Goal: Information Seeking & Learning: Learn about a topic

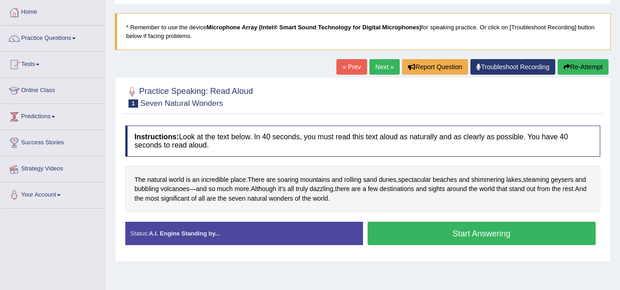
click at [43, 89] on link "Online Class" at bounding box center [52, 89] width 105 height 23
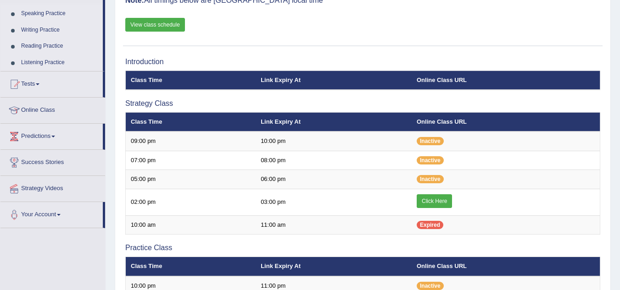
scroll to position [92, 0]
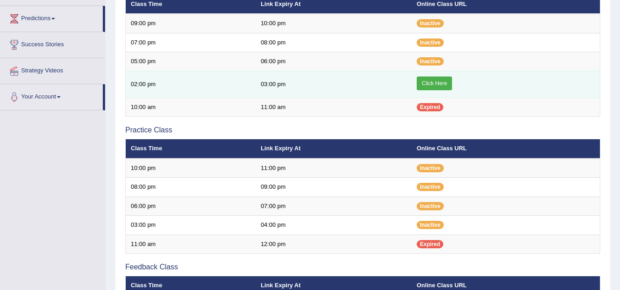
click at [424, 79] on link "Click Here" at bounding box center [434, 84] width 35 height 14
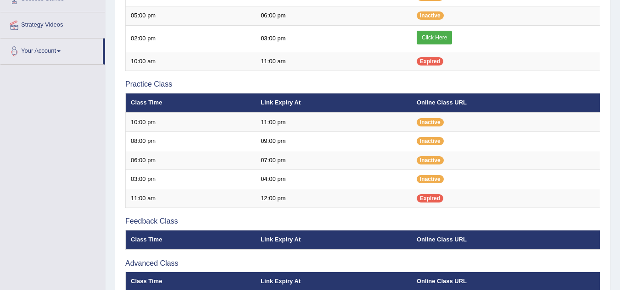
scroll to position [210, 0]
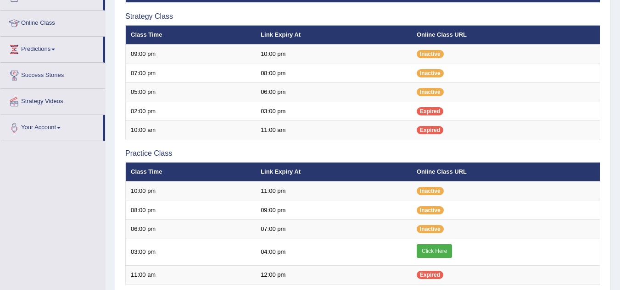
scroll to position [164, 0]
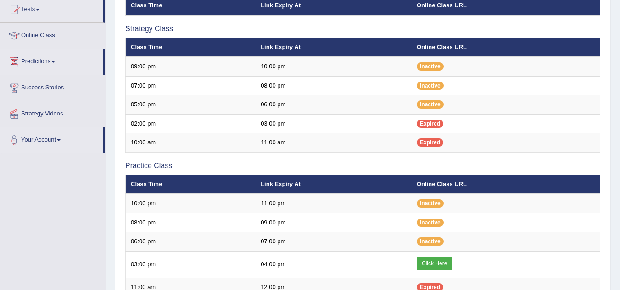
scroll to position [167, 0]
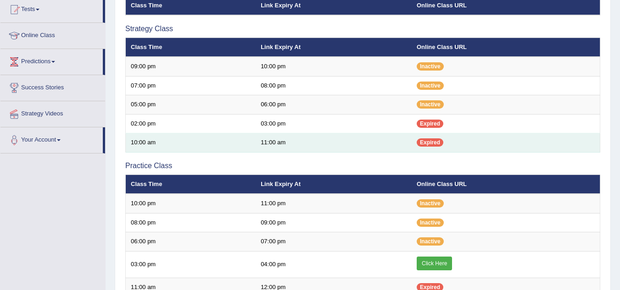
scroll to position [258, 0]
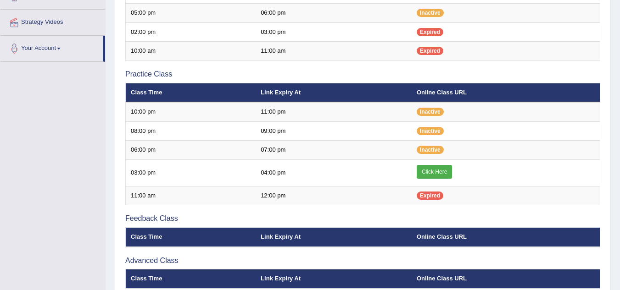
scroll to position [258, 0]
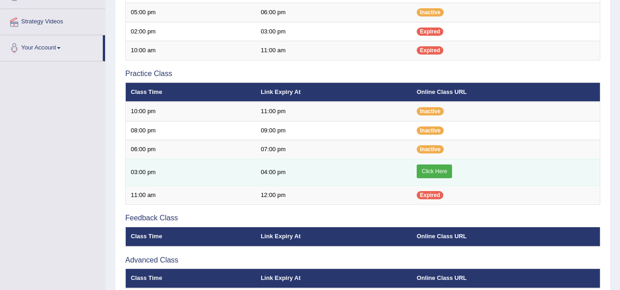
scroll to position [259, 0]
click at [437, 172] on link "Click Here" at bounding box center [434, 172] width 35 height 14
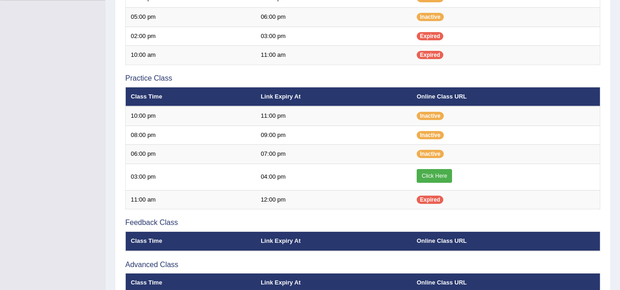
scroll to position [259, 0]
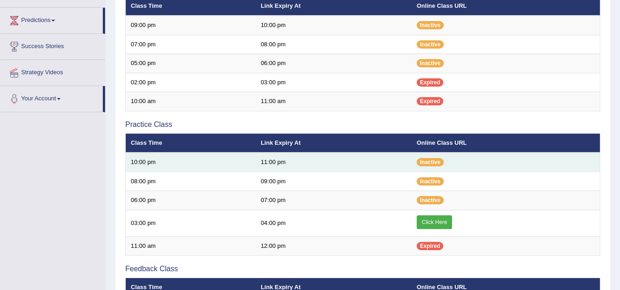
scroll to position [162, 0]
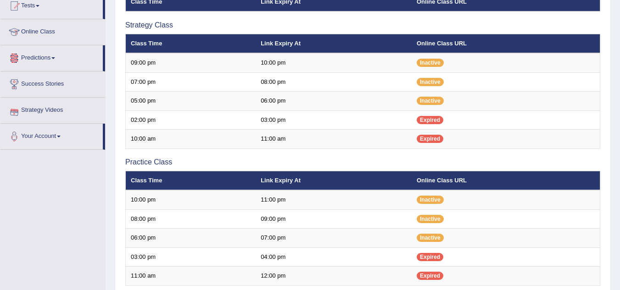
click at [56, 29] on link "Online Class" at bounding box center [52, 30] width 105 height 23
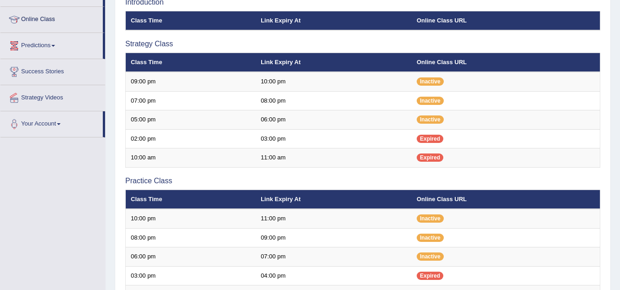
scroll to position [127, 0]
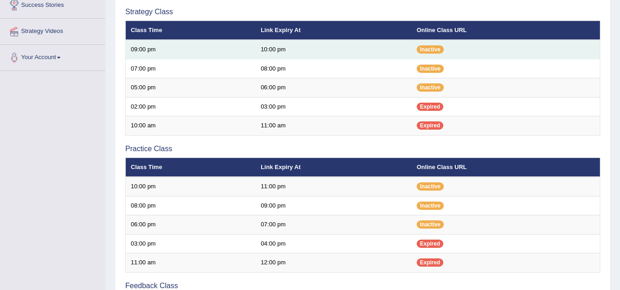
scroll to position [202, 0]
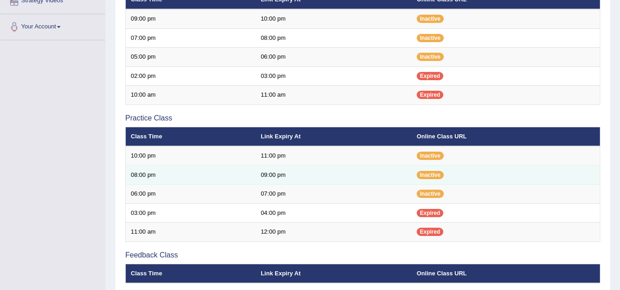
scroll to position [215, 0]
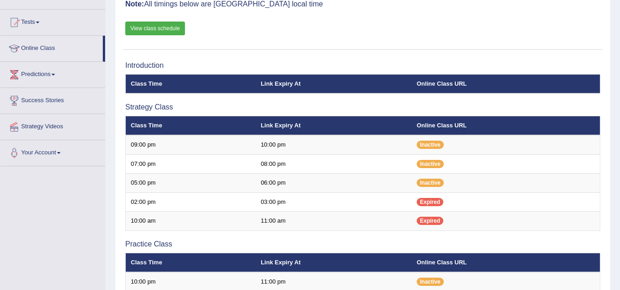
scroll to position [106, 0]
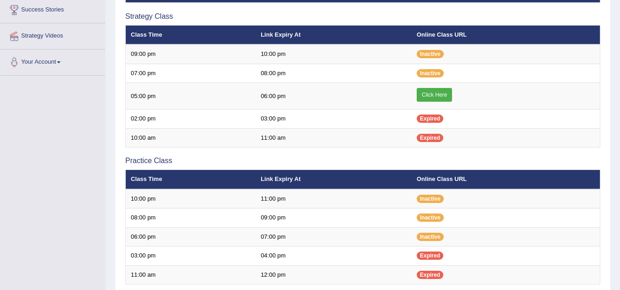
scroll to position [179, 0]
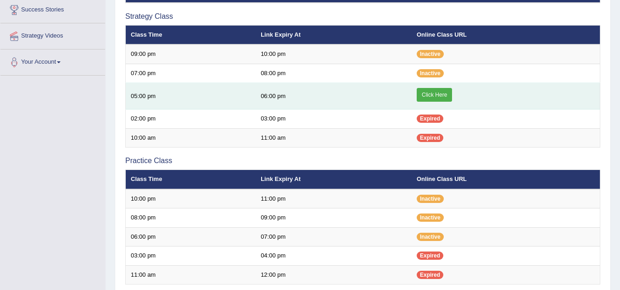
click at [425, 91] on link "Click Here" at bounding box center [434, 95] width 35 height 14
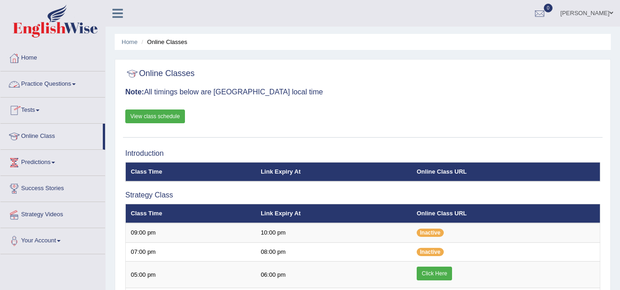
click at [83, 90] on link "Practice Questions" at bounding box center [52, 83] width 105 height 23
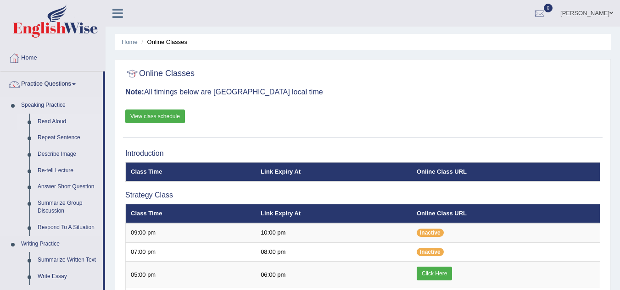
click at [60, 116] on link "Read Aloud" at bounding box center [67, 122] width 69 height 17
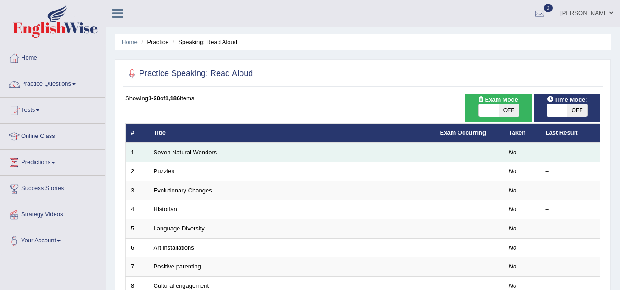
click at [183, 156] on link "Seven Natural Wonders" at bounding box center [185, 152] width 63 height 7
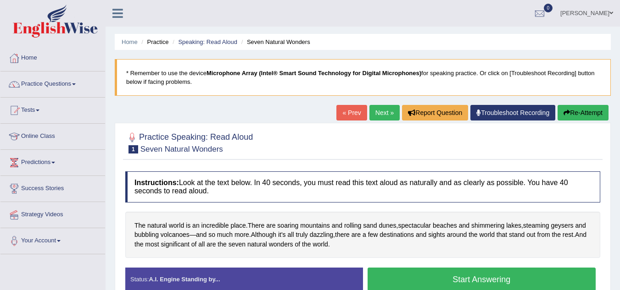
click at [512, 276] on button "Start Answering" at bounding box center [482, 279] width 229 height 23
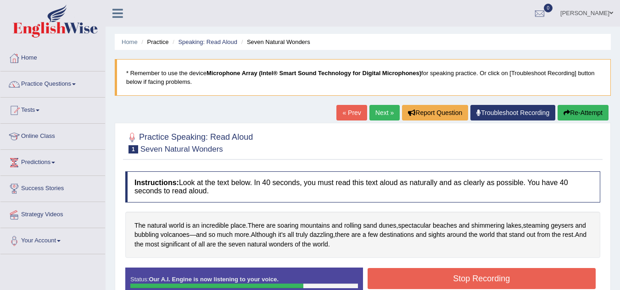
click at [512, 276] on button "Stop Recording" at bounding box center [482, 278] width 229 height 21
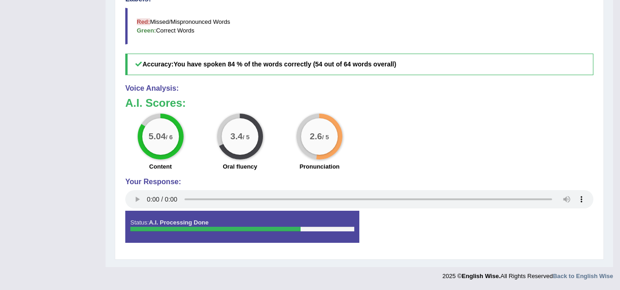
scroll to position [91, 0]
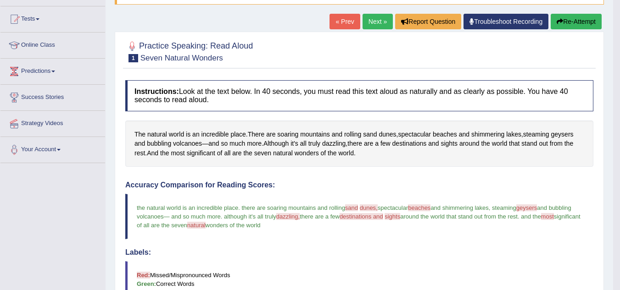
click at [564, 18] on button "Re-Attempt" at bounding box center [576, 22] width 51 height 16
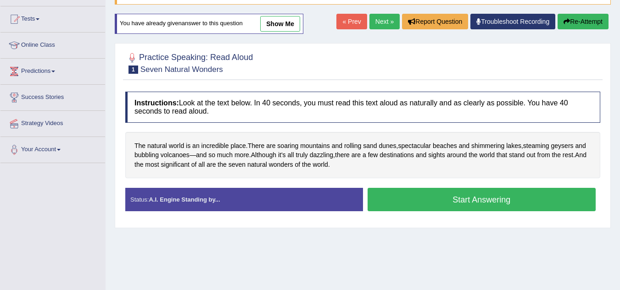
click at [487, 200] on button "Start Answering" at bounding box center [482, 199] width 229 height 23
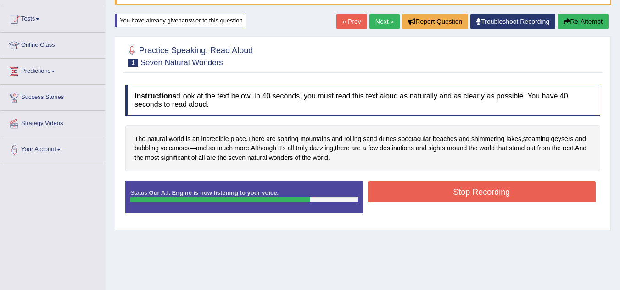
click at [495, 195] on button "Stop Recording" at bounding box center [482, 192] width 229 height 21
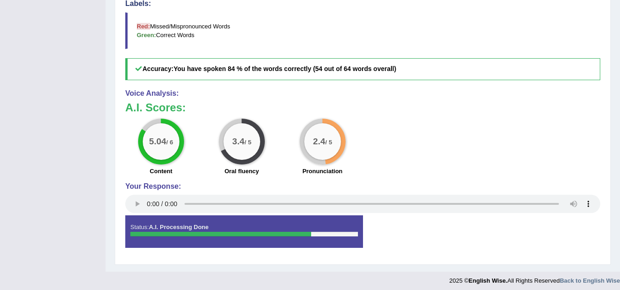
scroll to position [91, 0]
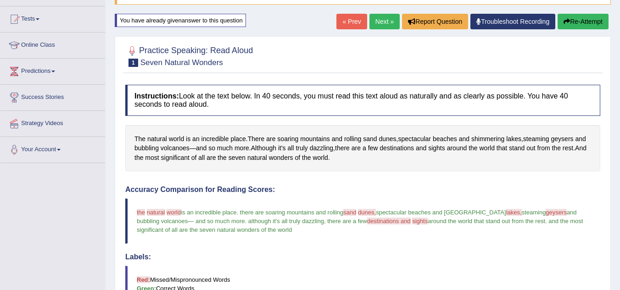
click at [594, 18] on button "Re-Attempt" at bounding box center [583, 22] width 51 height 16
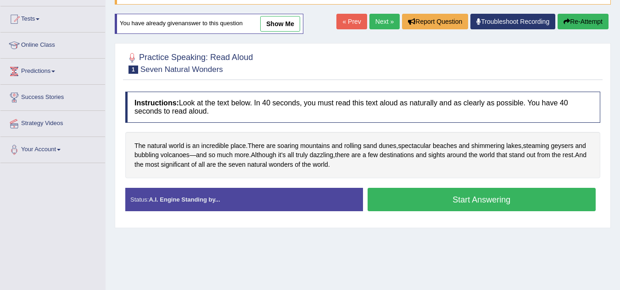
click at [508, 202] on button "Start Answering" at bounding box center [482, 199] width 229 height 23
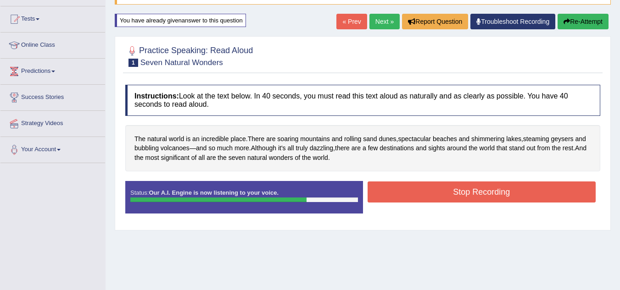
click at [510, 193] on button "Stop Recording" at bounding box center [482, 192] width 229 height 21
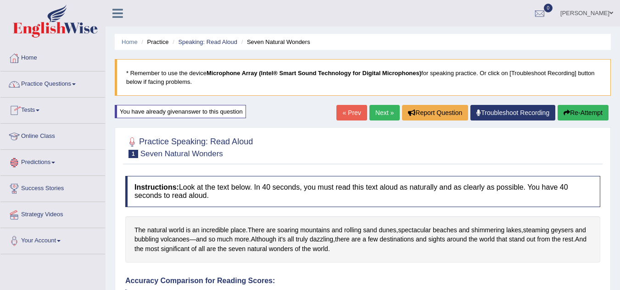
click at [58, 165] on link "Predictions" at bounding box center [52, 161] width 105 height 23
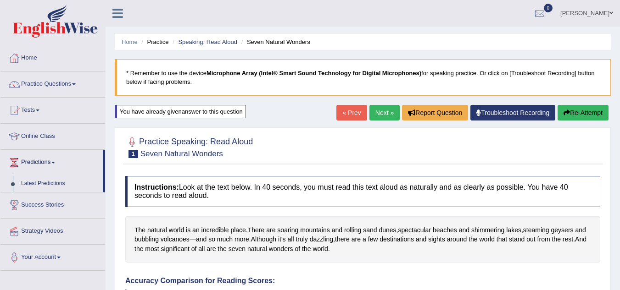
click at [58, 165] on link "Predictions" at bounding box center [51, 161] width 102 height 23
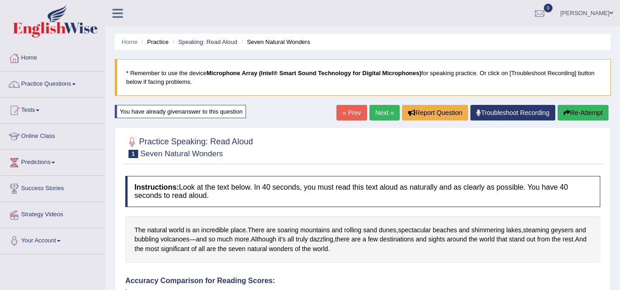
click at [58, 165] on link "Predictions" at bounding box center [52, 161] width 105 height 23
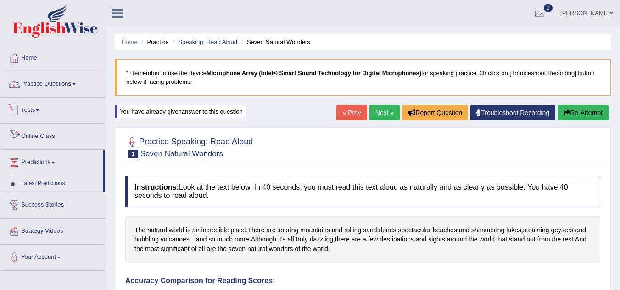
click at [42, 112] on link "Tests" at bounding box center [52, 109] width 105 height 23
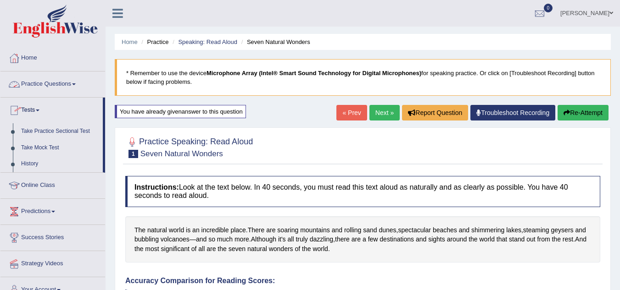
click at [66, 84] on link "Practice Questions" at bounding box center [52, 83] width 105 height 23
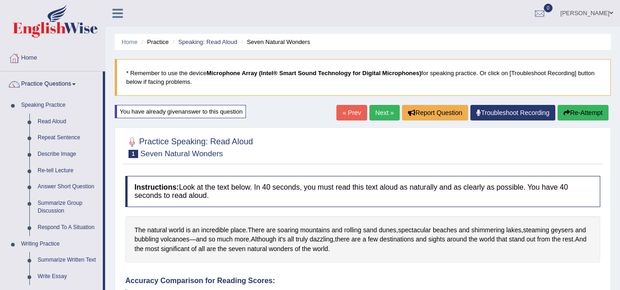
drag, startPoint x: 116, startPoint y: 145, endPoint x: 126, endPoint y: 155, distance: 14.3
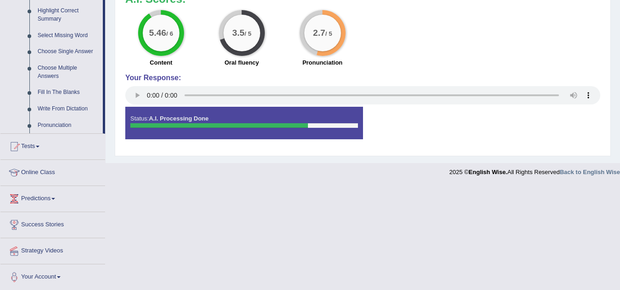
scroll to position [455, 0]
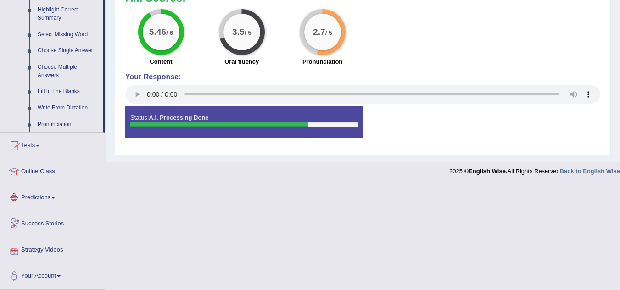
click at [50, 191] on link "Predictions" at bounding box center [52, 196] width 105 height 23
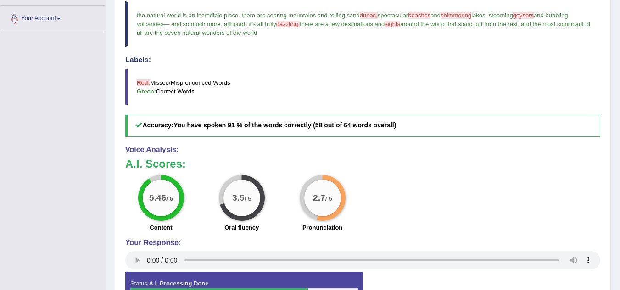
scroll to position [103, 0]
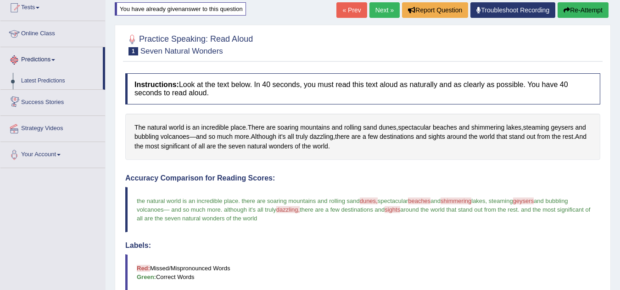
click at [52, 33] on link "Online Class" at bounding box center [52, 32] width 105 height 23
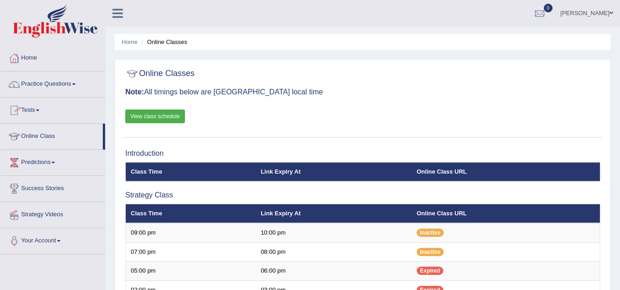
scroll to position [254, 0]
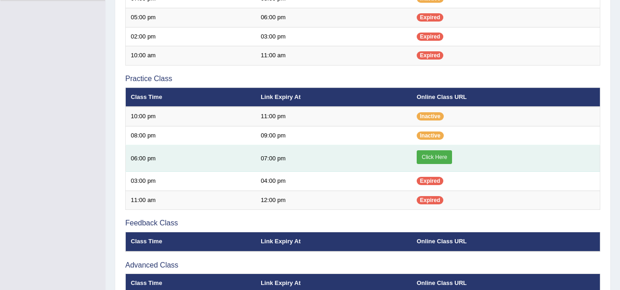
click at [427, 157] on link "Click Here" at bounding box center [434, 158] width 35 height 14
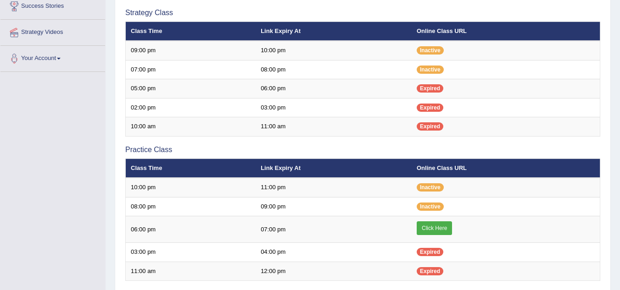
scroll to position [184, 0]
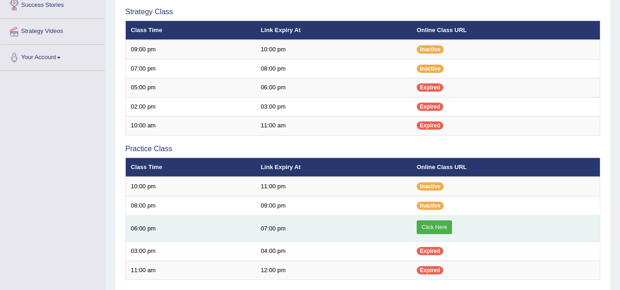
click at [431, 229] on link "Click Here" at bounding box center [434, 228] width 35 height 14
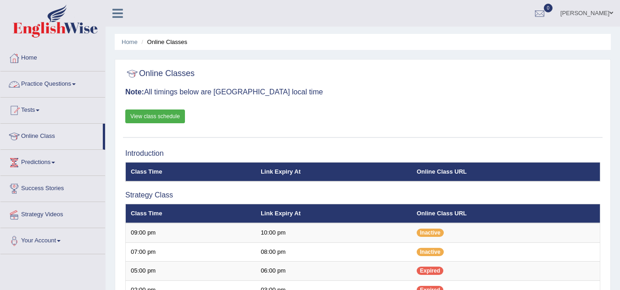
click at [70, 88] on link "Practice Questions" at bounding box center [52, 83] width 105 height 23
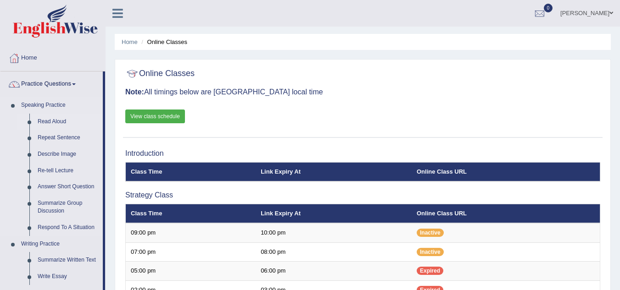
click at [63, 121] on link "Read Aloud" at bounding box center [67, 122] width 69 height 17
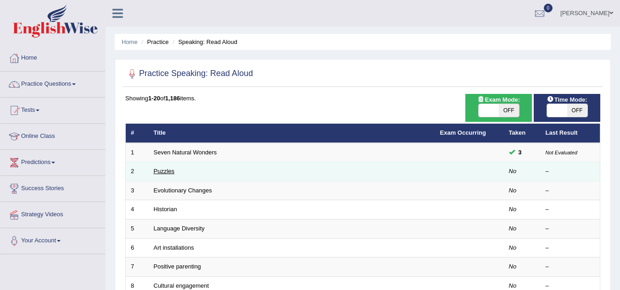
click at [162, 171] on link "Puzzles" at bounding box center [164, 171] width 21 height 7
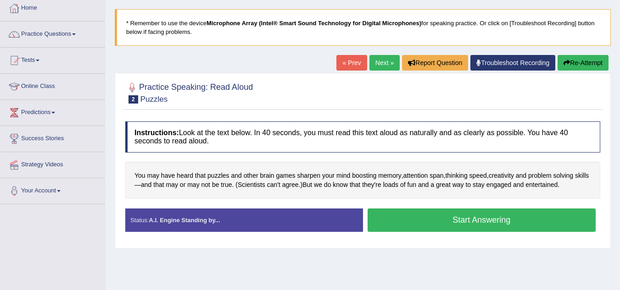
scroll to position [61, 0]
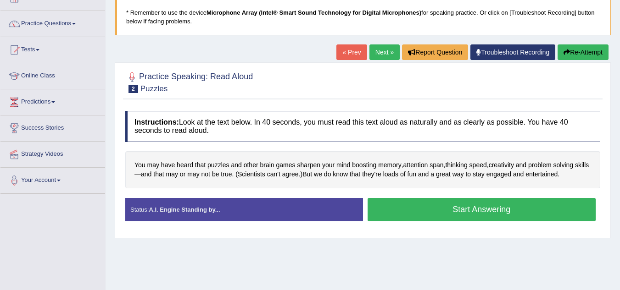
click at [543, 215] on button "Start Answering" at bounding box center [482, 209] width 229 height 23
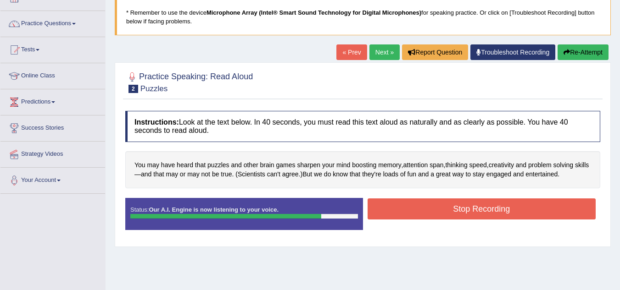
click at [543, 215] on button "Stop Recording" at bounding box center [482, 209] width 229 height 21
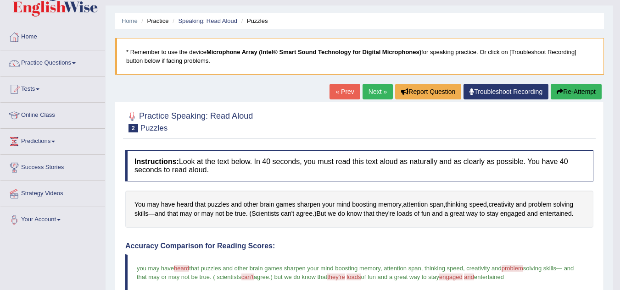
scroll to position [14, 0]
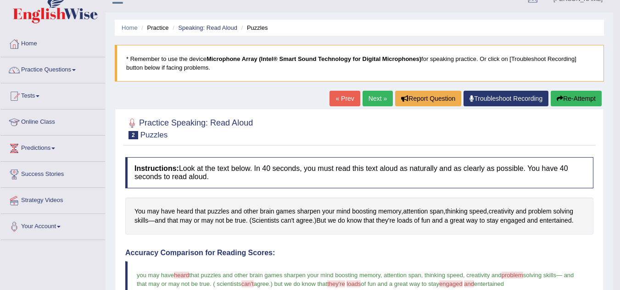
click at [179, 274] on span "heard" at bounding box center [181, 275] width 15 height 7
click at [444, 100] on button "Report Question" at bounding box center [428, 99] width 66 height 16
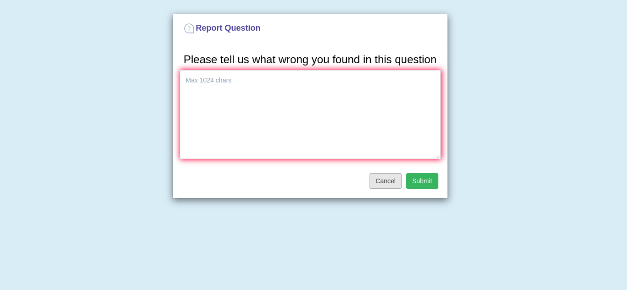
click at [380, 181] on button "Cancel" at bounding box center [385, 181] width 32 height 16
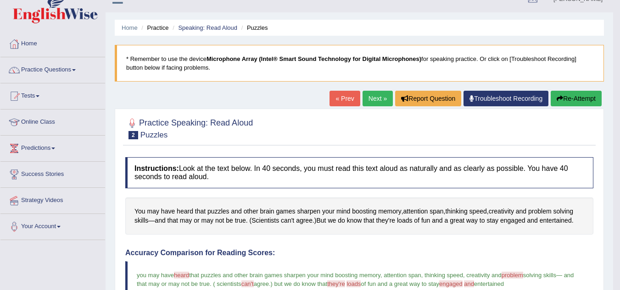
click at [232, 58] on b "Microphone Array (Intel® Smart Sound Technology for Digital Microphones)" at bounding box center [313, 59] width 215 height 7
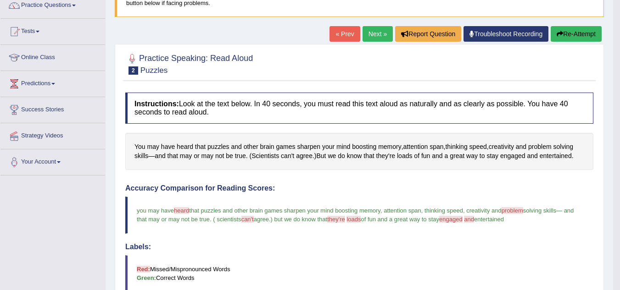
scroll to position [70, 0]
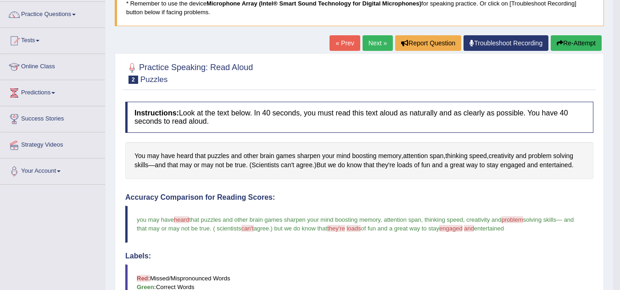
click at [581, 40] on button "Re-Attempt" at bounding box center [576, 43] width 51 height 16
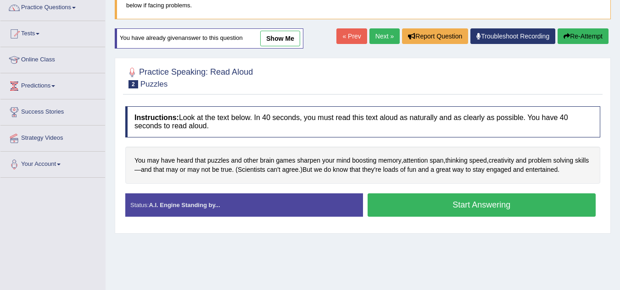
click at [515, 206] on button "Start Answering" at bounding box center [482, 205] width 229 height 23
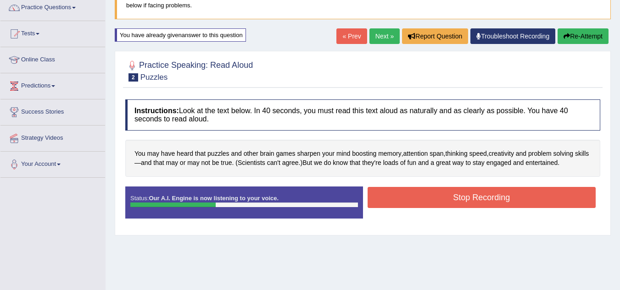
click at [519, 196] on button "Stop Recording" at bounding box center [482, 197] width 229 height 21
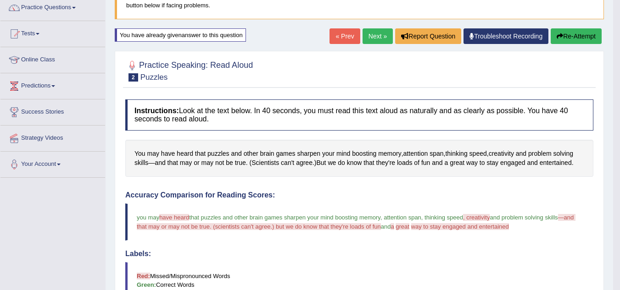
click at [579, 36] on button "Re-Attempt" at bounding box center [576, 36] width 51 height 16
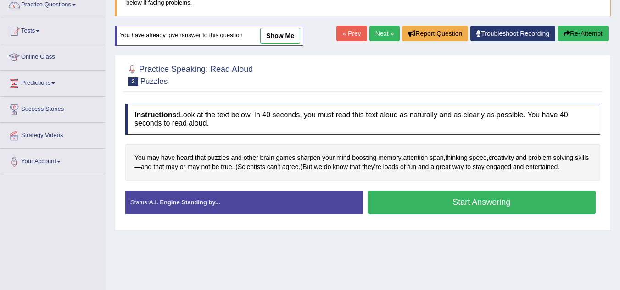
click at [535, 201] on button "Start Answering" at bounding box center [482, 202] width 229 height 23
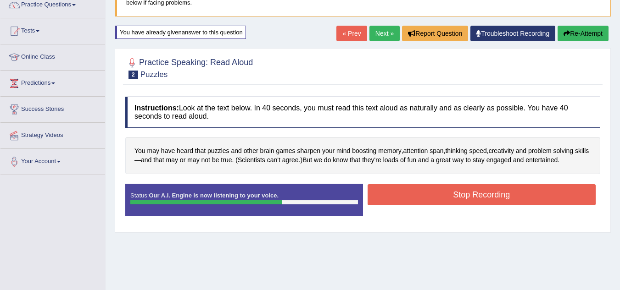
click at [537, 191] on button "Stop Recording" at bounding box center [482, 194] width 229 height 21
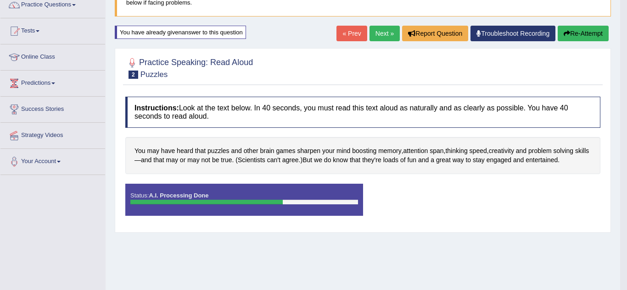
click at [537, 191] on div "Status: A.I. Processing Done Start Answering Stop Recording" at bounding box center [362, 204] width 475 height 41
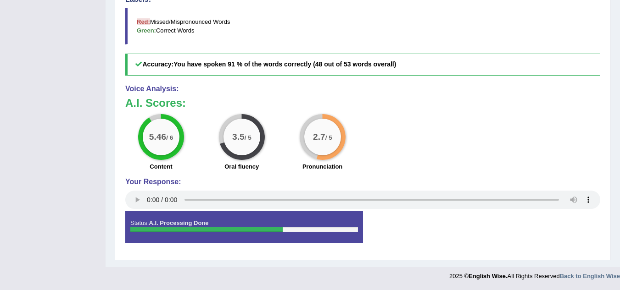
scroll to position [78, 0]
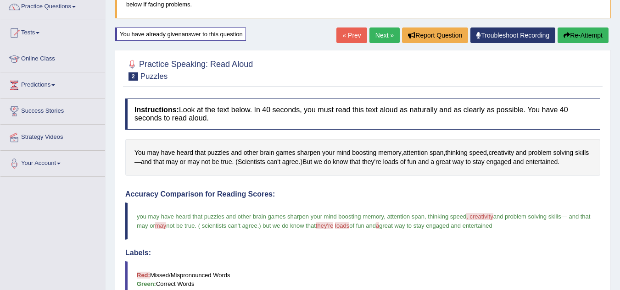
click at [581, 33] on button "Re-Attempt" at bounding box center [583, 36] width 51 height 16
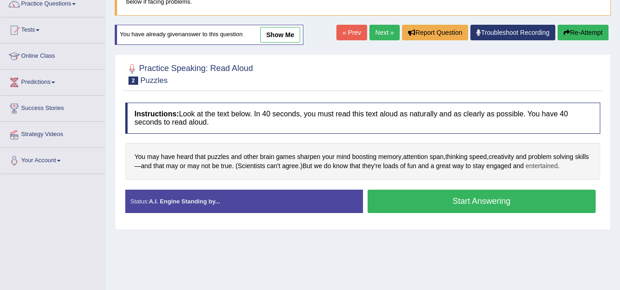
scroll to position [80, 0]
click at [532, 202] on button "Start Answering" at bounding box center [482, 201] width 229 height 23
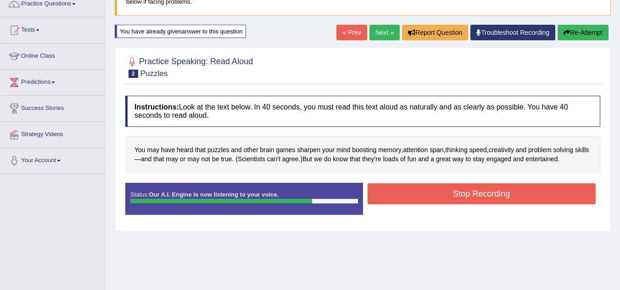
click at [533, 192] on button "Stop Recording" at bounding box center [482, 194] width 229 height 21
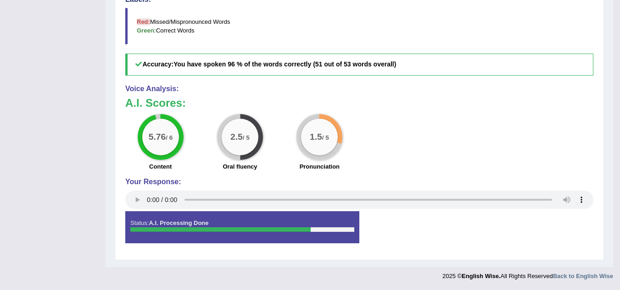
scroll to position [78, 0]
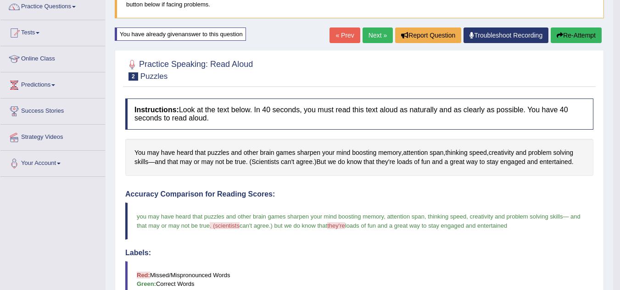
click at [581, 38] on button "Re-Attempt" at bounding box center [576, 36] width 51 height 16
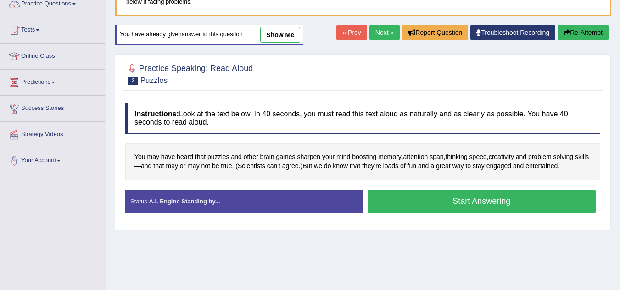
click at [491, 204] on button "Start Answering" at bounding box center [482, 201] width 229 height 23
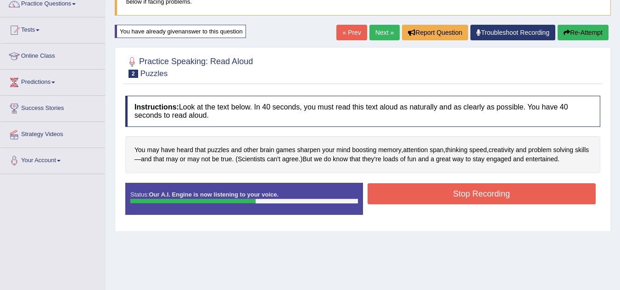
click at [494, 193] on button "Stop Recording" at bounding box center [482, 194] width 229 height 21
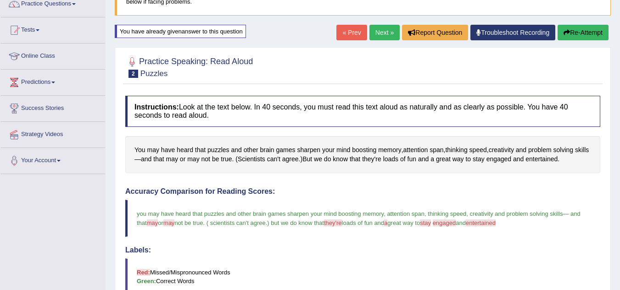
click at [619, 228] on div "Home Practice Speaking: Read Aloud Puzzles * Remember to use the device Microph…" at bounding box center [363, 219] width 514 height 599
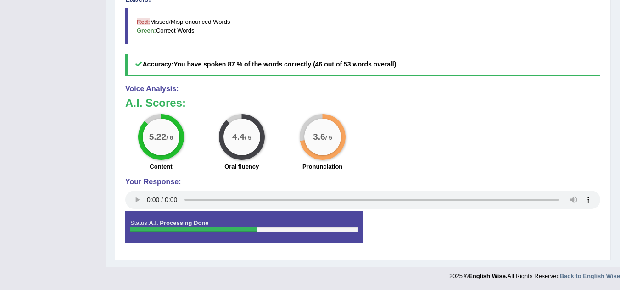
scroll to position [78, 0]
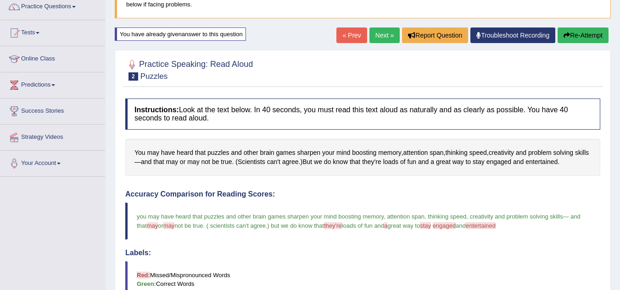
click at [591, 33] on button "Re-Attempt" at bounding box center [583, 36] width 51 height 16
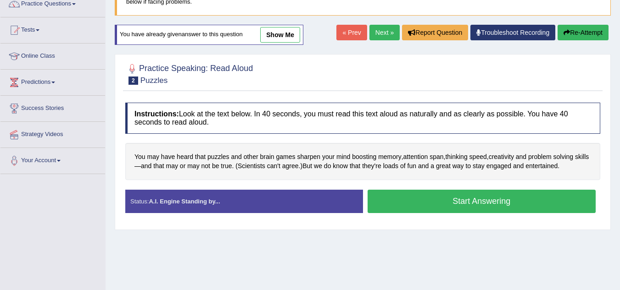
click at [445, 195] on button "Start Answering" at bounding box center [482, 201] width 229 height 23
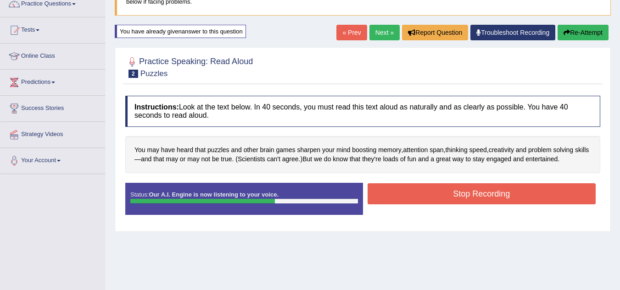
click at [444, 196] on button "Stop Recording" at bounding box center [482, 194] width 229 height 21
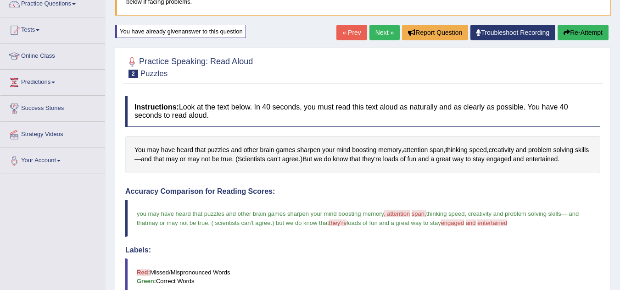
scroll to position [331, 0]
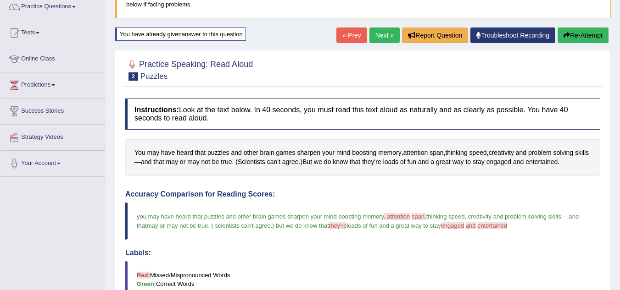
click at [590, 31] on button "Re-Attempt" at bounding box center [583, 36] width 51 height 16
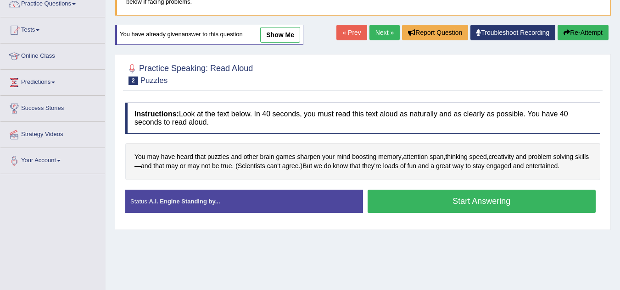
click at [513, 197] on button "Start Answering" at bounding box center [482, 201] width 229 height 23
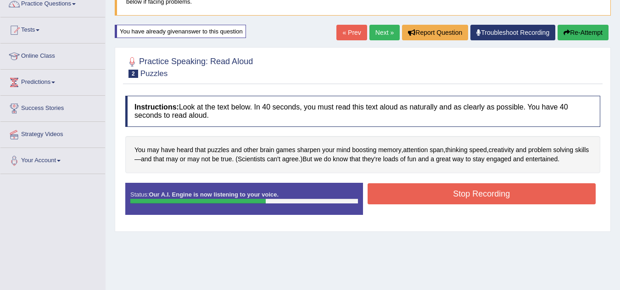
click at [513, 197] on button "Stop Recording" at bounding box center [482, 194] width 229 height 21
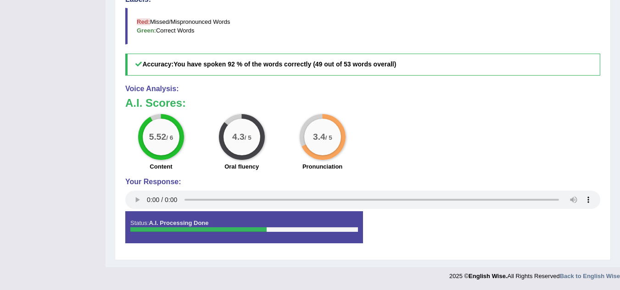
scroll to position [78, 0]
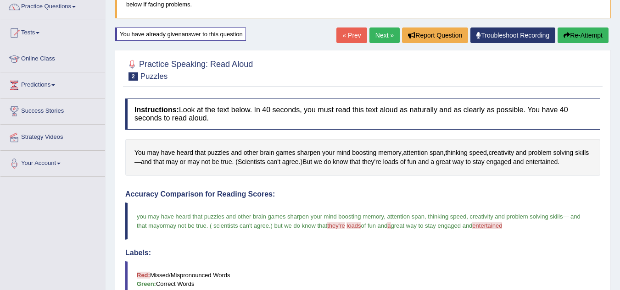
click at [384, 32] on link "Next »" at bounding box center [384, 36] width 30 height 16
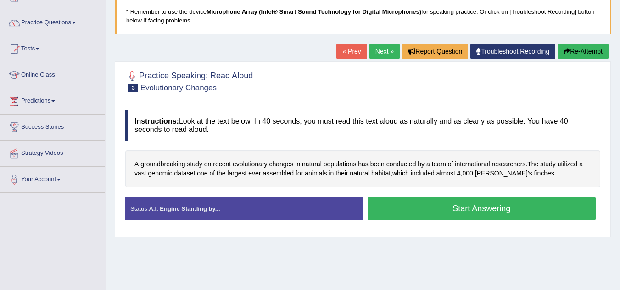
scroll to position [64, 0]
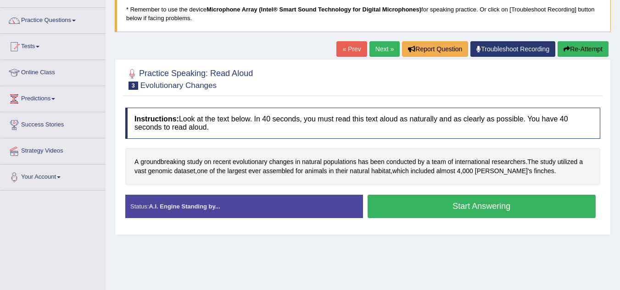
click at [496, 201] on button "Start Answering" at bounding box center [482, 206] width 229 height 23
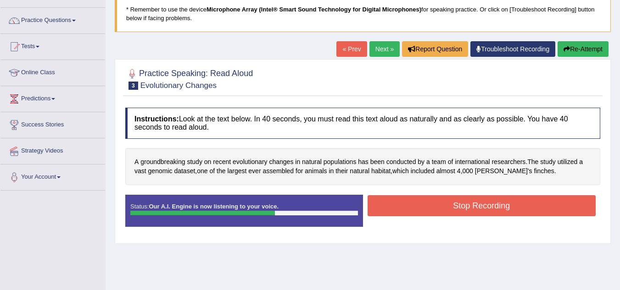
click at [496, 201] on button "Stop Recording" at bounding box center [482, 205] width 229 height 21
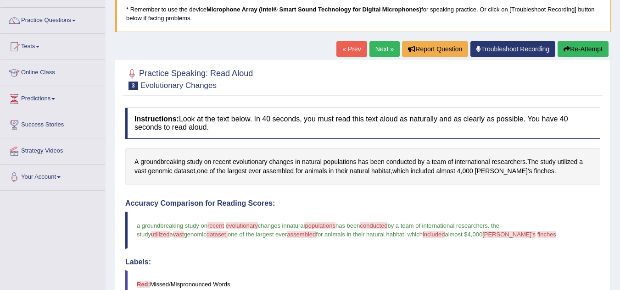
click at [573, 46] on button "Re-Attempt" at bounding box center [583, 49] width 51 height 16
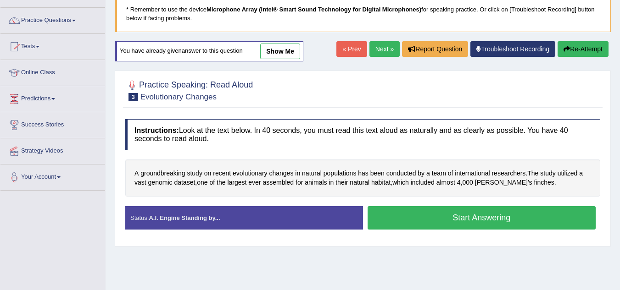
click at [546, 220] on button "Start Answering" at bounding box center [482, 217] width 229 height 23
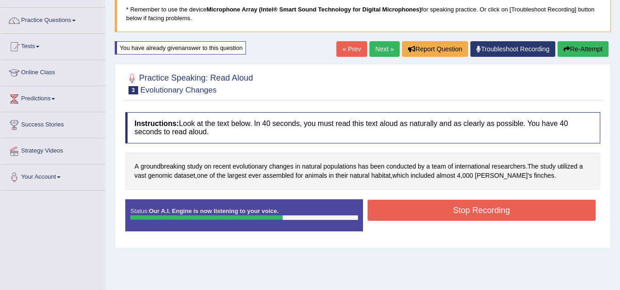
click at [546, 220] on button "Stop Recording" at bounding box center [482, 210] width 229 height 21
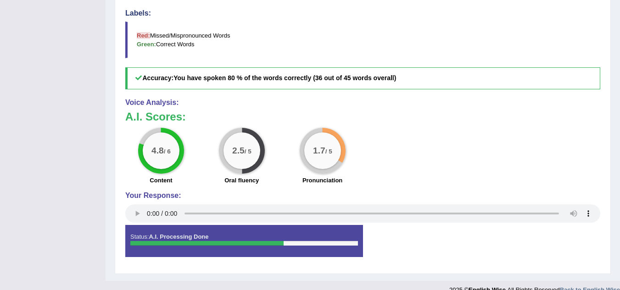
scroll to position [64, 0]
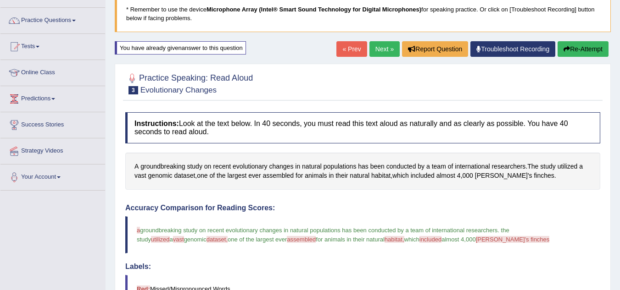
click at [579, 45] on button "Re-Attempt" at bounding box center [583, 49] width 51 height 16
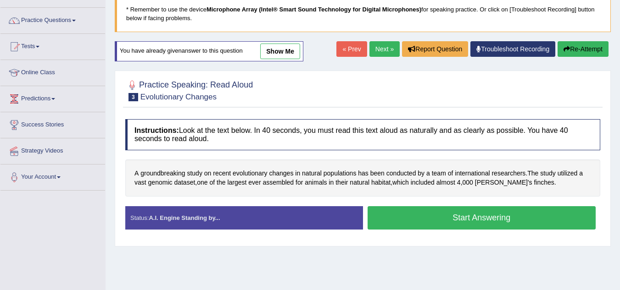
click at [508, 212] on button "Start Answering" at bounding box center [482, 217] width 229 height 23
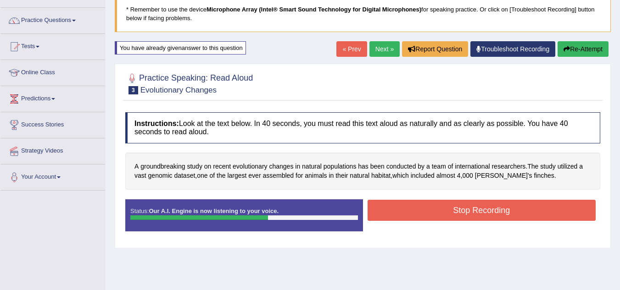
click at [508, 212] on button "Stop Recording" at bounding box center [482, 210] width 229 height 21
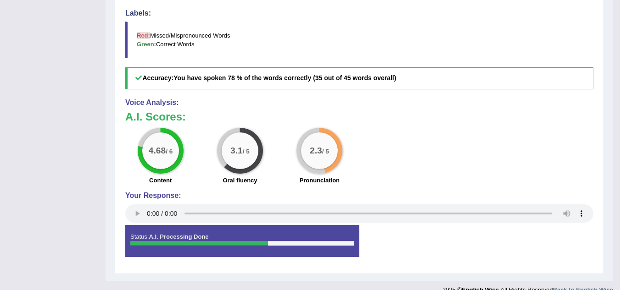
scroll to position [64, 0]
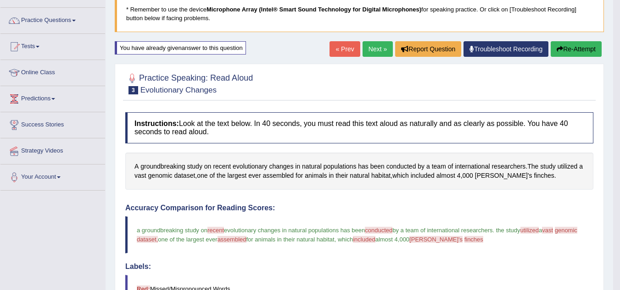
click at [574, 45] on button "Re-Attempt" at bounding box center [576, 49] width 51 height 16
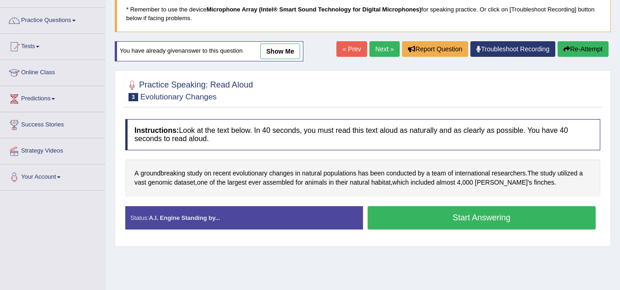
click at [528, 221] on button "Start Answering" at bounding box center [482, 217] width 229 height 23
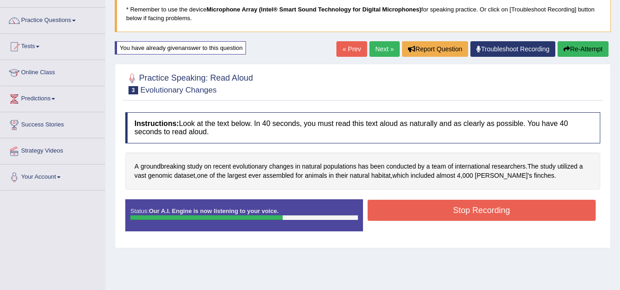
click at [513, 209] on button "Stop Recording" at bounding box center [482, 210] width 229 height 21
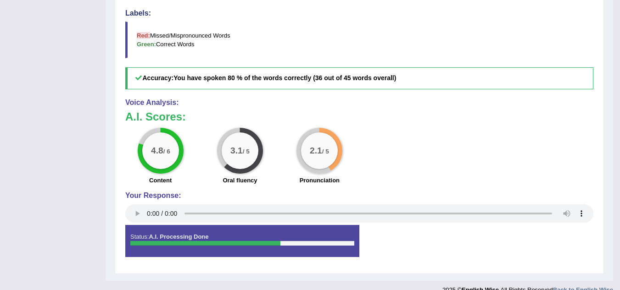
scroll to position [64, 0]
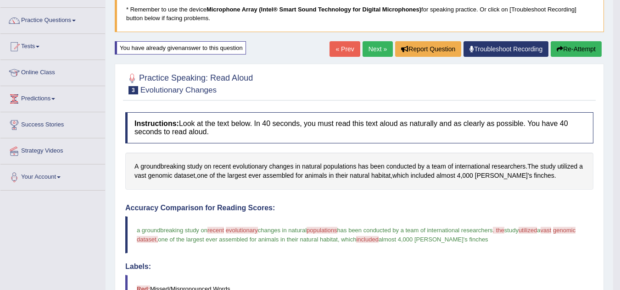
click at [376, 48] on link "Next »" at bounding box center [377, 49] width 30 height 16
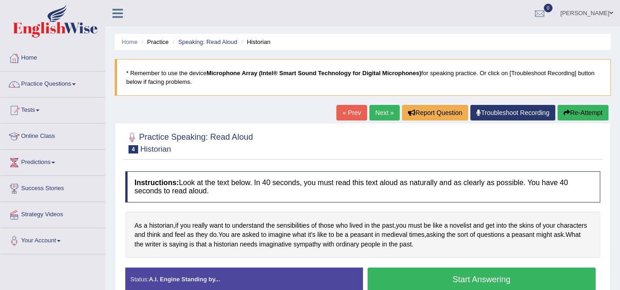
click at [430, 277] on button "Start Answering" at bounding box center [482, 279] width 229 height 23
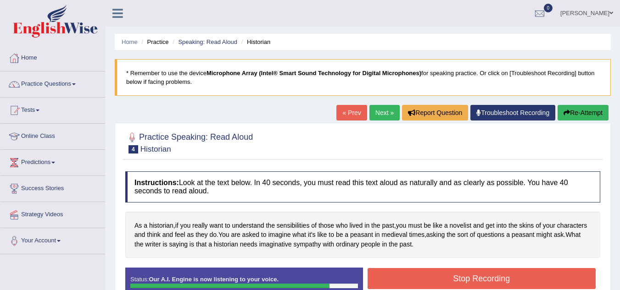
click at [430, 277] on button "Stop Recording" at bounding box center [482, 278] width 229 height 21
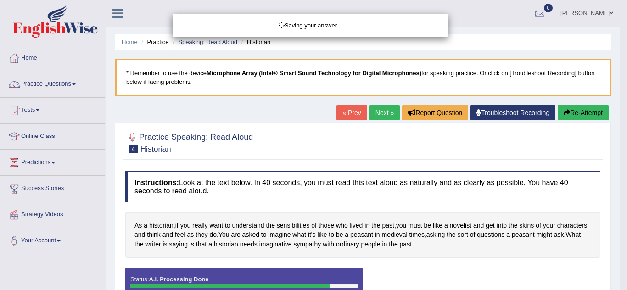
click at [619, 238] on div "Saving your answer..." at bounding box center [313, 145] width 627 height 290
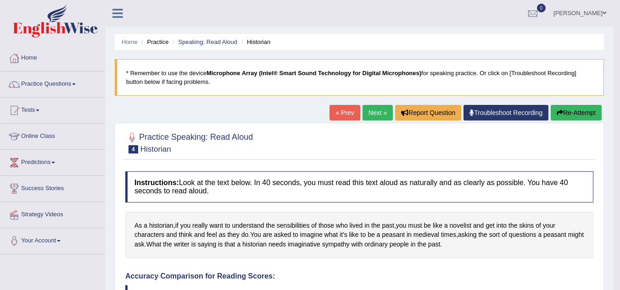
click at [362, 117] on link "Next »" at bounding box center [377, 113] width 30 height 16
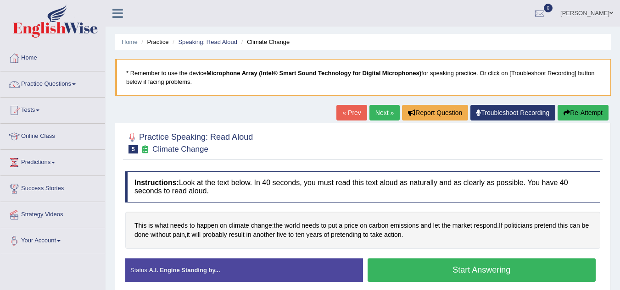
click at [413, 267] on button "Start Answering" at bounding box center [482, 270] width 229 height 23
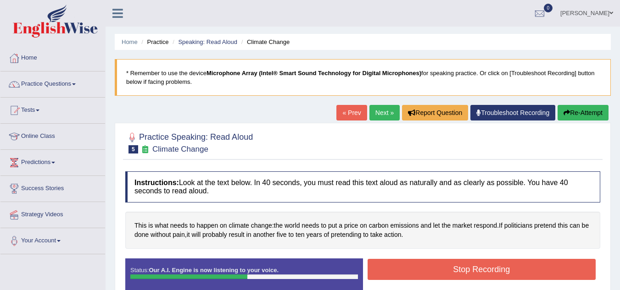
click at [413, 267] on button "Stop Recording" at bounding box center [482, 269] width 229 height 21
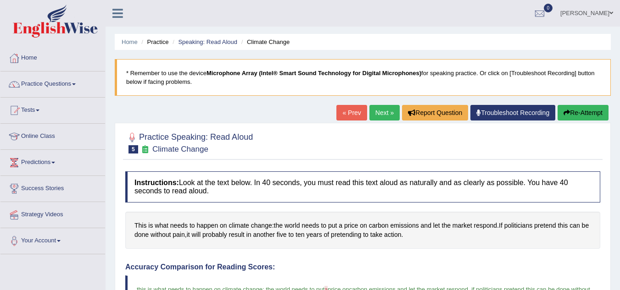
click at [376, 112] on link "Next »" at bounding box center [384, 113] width 30 height 16
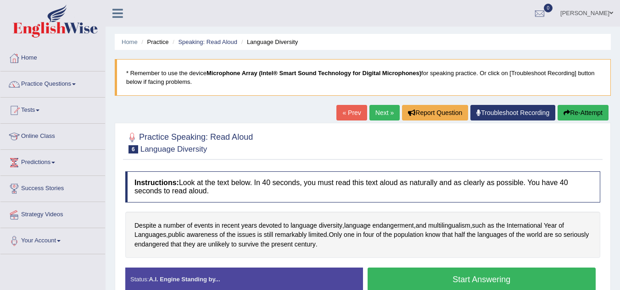
click at [390, 271] on button "Start Answering" at bounding box center [482, 279] width 229 height 23
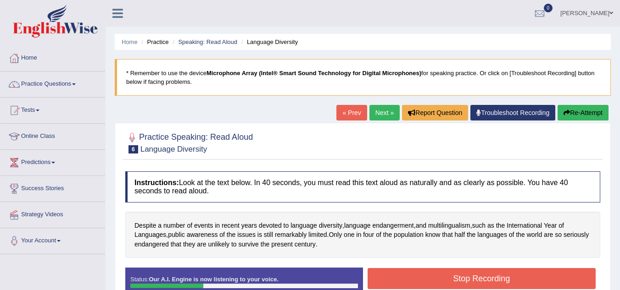
click at [490, 270] on button "Stop Recording" at bounding box center [482, 278] width 229 height 21
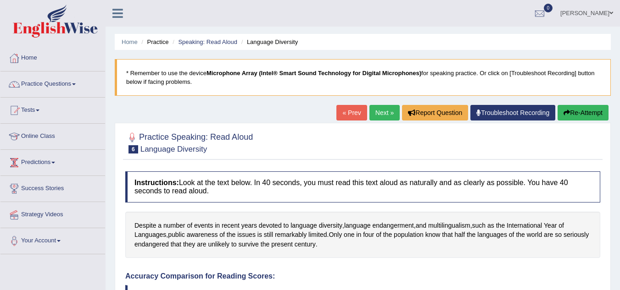
click at [45, 156] on link "Predictions" at bounding box center [52, 161] width 105 height 23
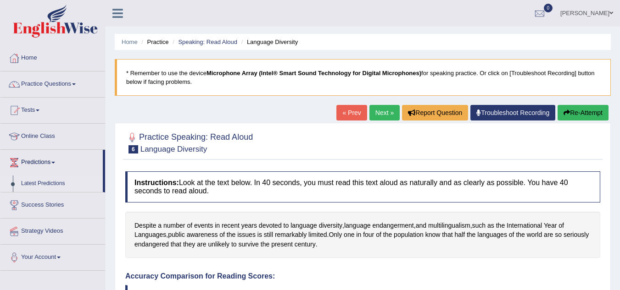
click at [44, 183] on link "Latest Predictions" at bounding box center [60, 184] width 86 height 17
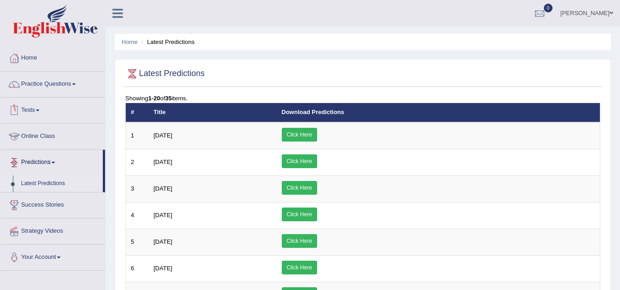
click at [44, 109] on link "Tests" at bounding box center [52, 109] width 105 height 23
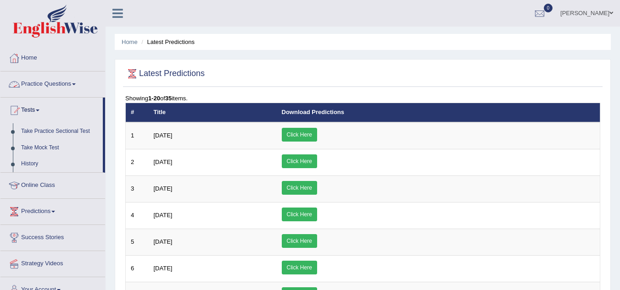
click at [64, 87] on link "Practice Questions" at bounding box center [52, 83] width 105 height 23
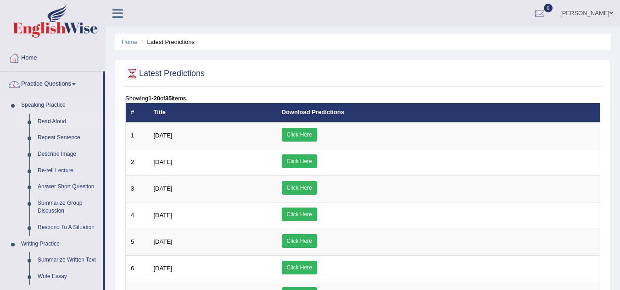
click at [50, 119] on link "Read Aloud" at bounding box center [67, 122] width 69 height 17
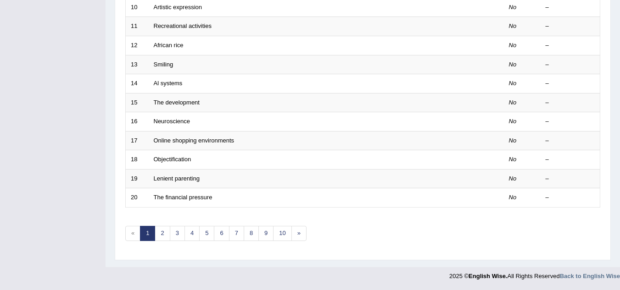
scroll to position [63, 0]
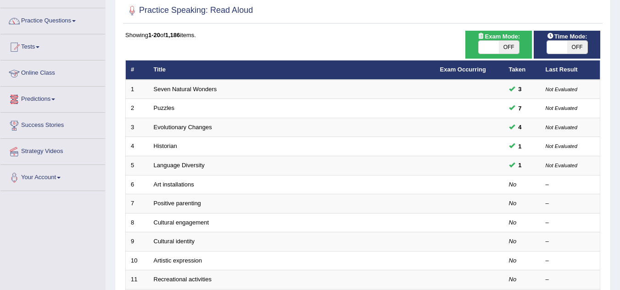
click at [48, 74] on link "Online Class" at bounding box center [52, 72] width 105 height 23
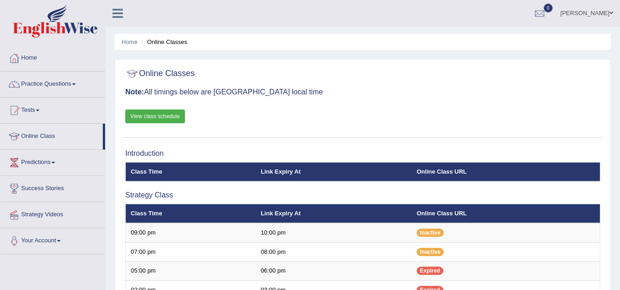
scroll to position [254, 0]
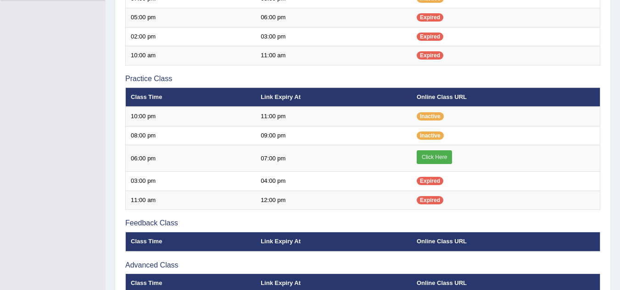
scroll to position [254, 0]
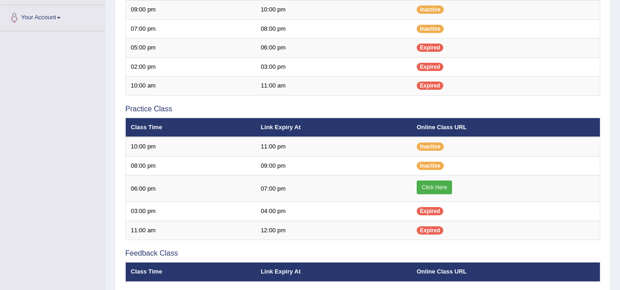
scroll to position [346, 0]
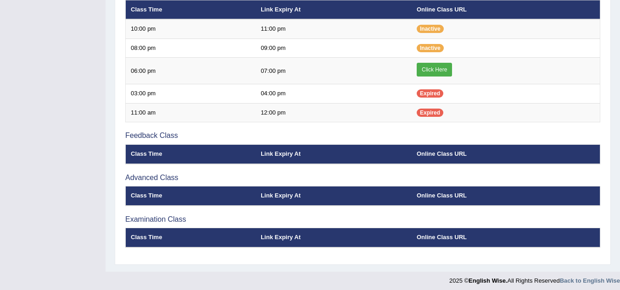
scroll to position [341, 0]
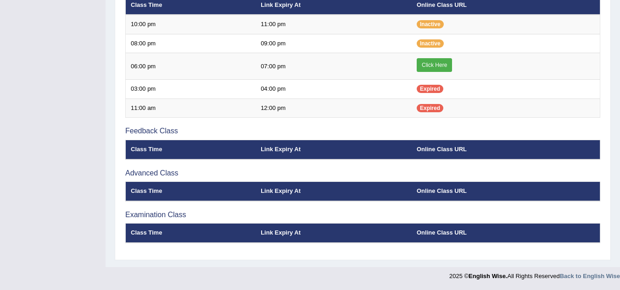
scroll to position [336, 0]
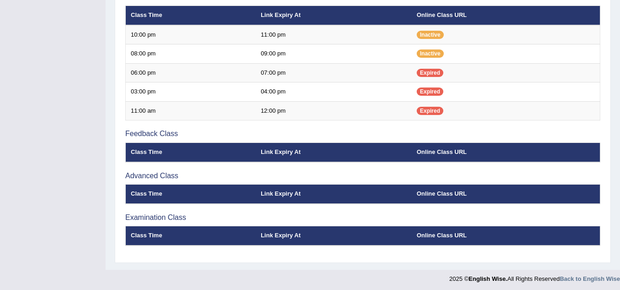
scroll to position [343, 0]
